Goal: Task Accomplishment & Management: Use online tool/utility

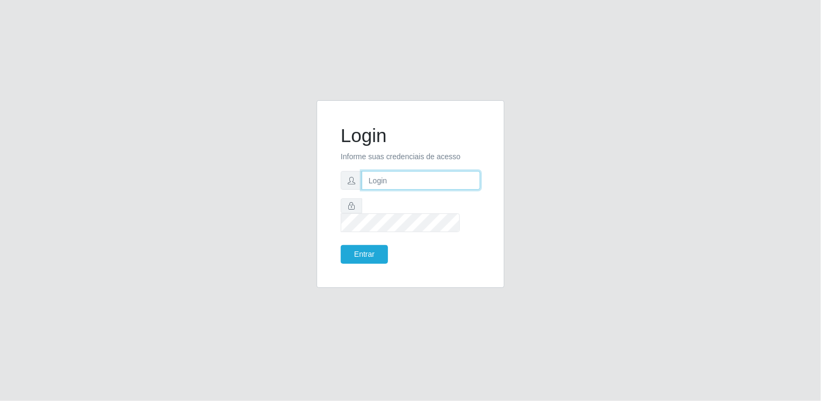
click at [436, 185] on input "text" at bounding box center [421, 180] width 119 height 19
type input "[EMAIL_ADDRESS][DOMAIN_NAME]"
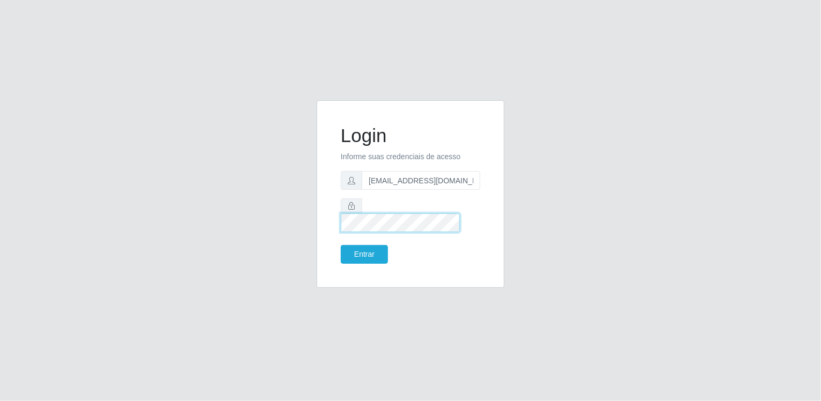
click at [341, 245] on button "Entrar" at bounding box center [364, 254] width 47 height 19
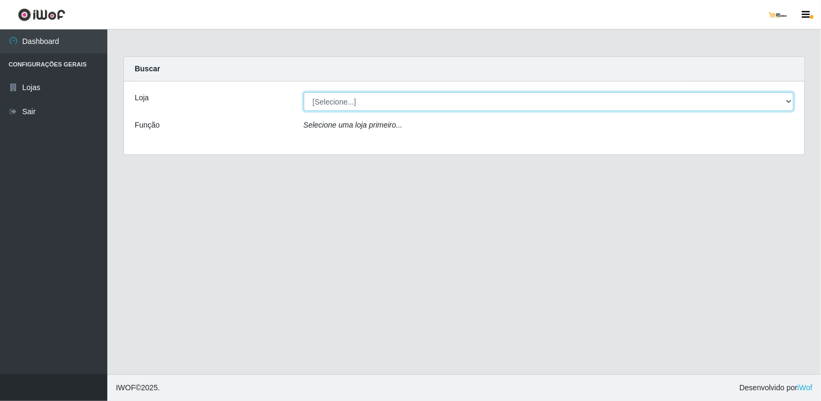
click at [417, 106] on select "[Selecione...] [GEOGRAPHIC_DATA]" at bounding box center [549, 101] width 490 height 19
select select "168"
click at [304, 92] on select "[Selecione...] [GEOGRAPHIC_DATA]" at bounding box center [549, 101] width 490 height 19
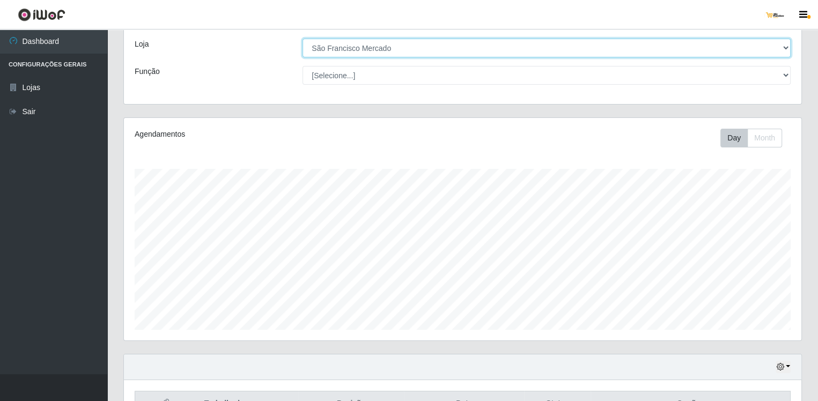
scroll to position [213, 0]
